Goal: Find specific page/section: Find specific page/section

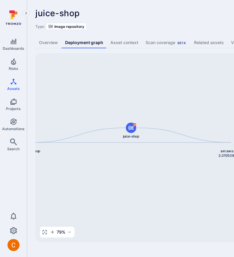
drag, startPoint x: 192, startPoint y: 114, endPoint x: 38, endPoint y: 106, distance: 154.0
click at [38, 106] on div "arn:aws:ecr:us-east-2:370539422311:repository/juice-shop/sha256:802c830cc505147…" at bounding box center [230, 147] width 391 height 189
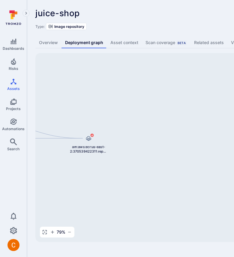
drag, startPoint x: 195, startPoint y: 125, endPoint x: 38, endPoint y: 122, distance: 157.1
click at [38, 122] on div "arn:aws:ecr:us-east-2:370539422311:repository/juice-shop/sha256:802c830cc505147…" at bounding box center [230, 147] width 391 height 189
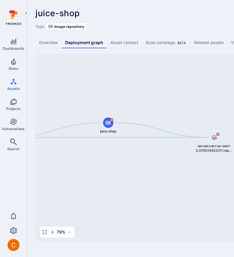
drag, startPoint x: 46, startPoint y: 77, endPoint x: 182, endPoint y: 75, distance: 135.2
click at [182, 75] on div "arn:aws:ecr:us-east-2:370539422311:repository/juice-shop/sha256:802c830cc505147…" at bounding box center [230, 147] width 391 height 189
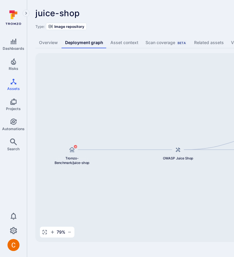
drag, startPoint x: 180, startPoint y: 126, endPoint x: 65, endPoint y: 116, distance: 116.2
click at [65, 116] on div "arn:aws:ecr:us-east-2:370539422311:repository/juice-shop/sha256:802c830cc505147…" at bounding box center [230, 147] width 391 height 189
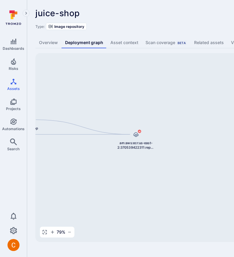
drag, startPoint x: 223, startPoint y: 119, endPoint x: 82, endPoint y: 115, distance: 140.4
click at [82, 115] on div "arn:aws:ecr:us-east-2:370539422311:repository/juice-shop/sha256:802c830cc505147…" at bounding box center [230, 147] width 391 height 189
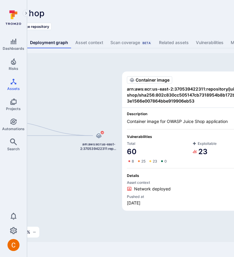
scroll to position [0, 49]
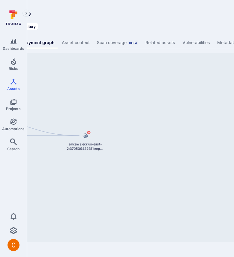
click at [192, 17] on div "juice-shop ... Show more" at bounding box center [138, 13] width 302 height 10
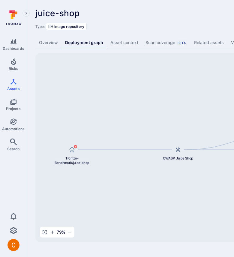
drag, startPoint x: 229, startPoint y: 124, endPoint x: 141, endPoint y: 120, distance: 88.5
click at [142, 120] on div "arn:aws:ecr:us-east-2:370539422311:repository/juice-shop/sha256:802c830cc505147…" at bounding box center [230, 147] width 391 height 189
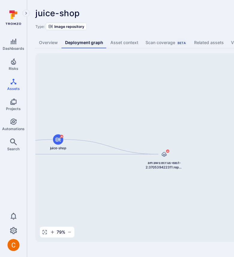
drag, startPoint x: 183, startPoint y: 102, endPoint x: 43, endPoint y: 111, distance: 140.6
click at [43, 111] on div "arn:aws:ecr:us-east-2:370539422311:repository/juice-shop/sha256:802c830cc505147…" at bounding box center [230, 147] width 391 height 189
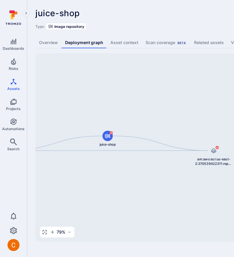
drag, startPoint x: 222, startPoint y: 82, endPoint x: 46, endPoint y: 83, distance: 176.3
click at [46, 83] on div "arn:aws:ecr:us-east-2:370539422311:repository/juice-shop/sha256:802c830cc505147…" at bounding box center [230, 147] width 391 height 189
click at [194, 17] on div "juice-shop ... Show more" at bounding box center [186, 13] width 302 height 10
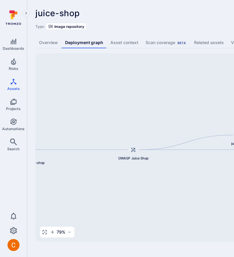
drag, startPoint x: 206, startPoint y: 83, endPoint x: 106, endPoint y: 83, distance: 100.7
click at [106, 83] on div "arn:aws:ecr:us-east-2:370539422311:repository/juice-shop/sha256:802c830cc505147…" at bounding box center [230, 147] width 391 height 189
drag, startPoint x: 192, startPoint y: 114, endPoint x: 50, endPoint y: 114, distance: 142.4
click at [50, 114] on div "arn:aws:ecr:us-east-2:370539422311:repository/juice-shop/sha256:802c830cc505147…" at bounding box center [230, 147] width 391 height 189
